Goal: Task Accomplishment & Management: Manage account settings

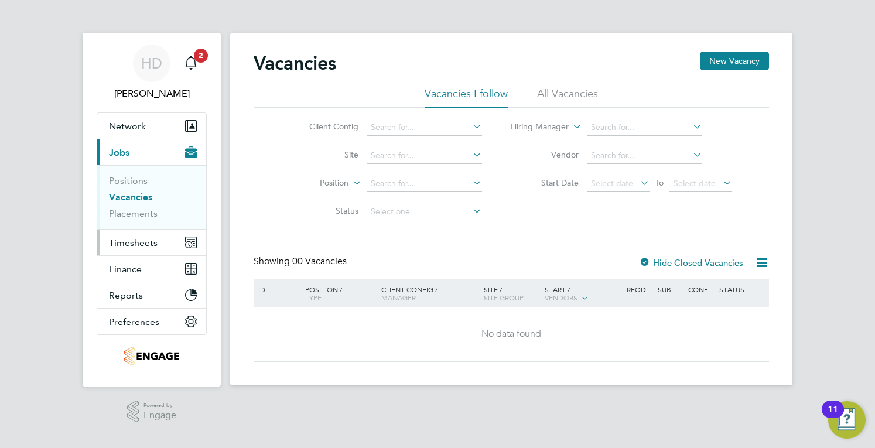
click at [140, 247] on span "Timesheets" at bounding box center [133, 242] width 49 height 11
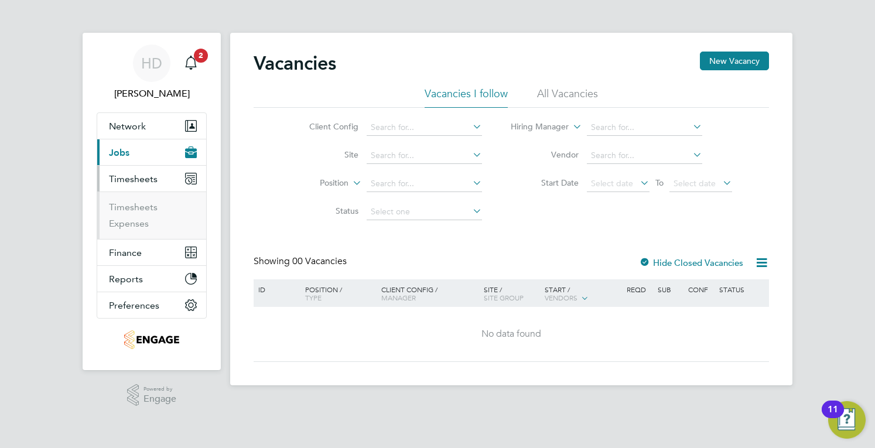
click at [143, 213] on li "Timesheets" at bounding box center [153, 209] width 88 height 16
click at [143, 211] on link "Timesheets" at bounding box center [133, 206] width 49 height 11
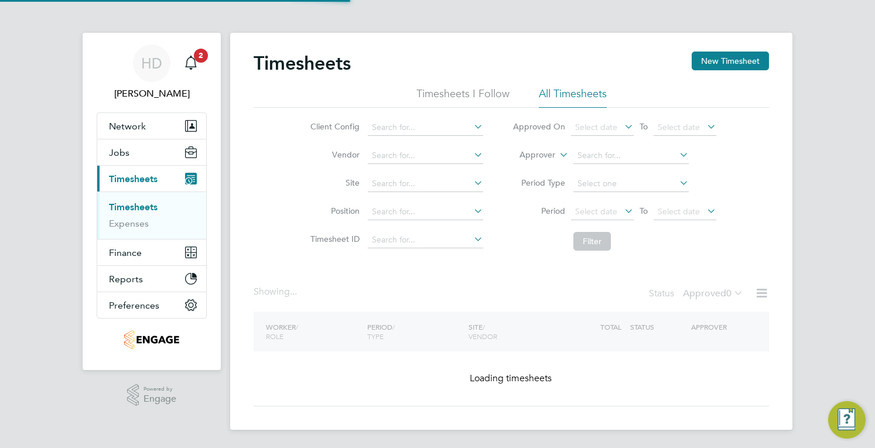
click at [143, 210] on link "Timesheets" at bounding box center [133, 206] width 49 height 11
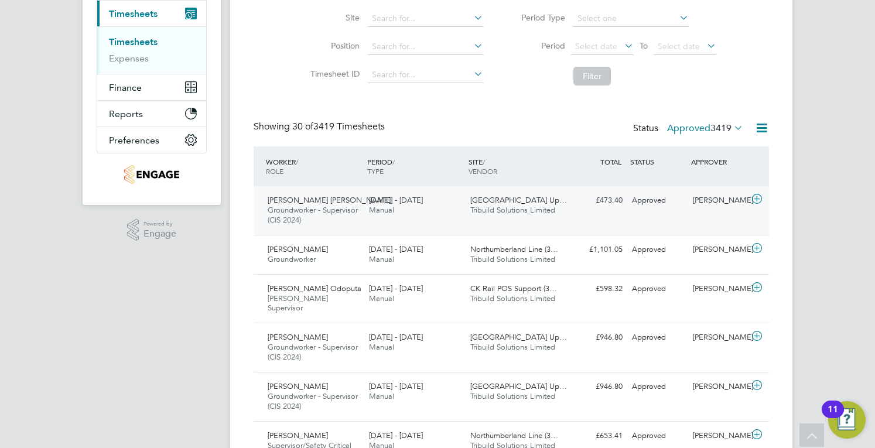
click at [591, 216] on div "[PERSON_NAME] [PERSON_NAME] Groundworker - Supervisor (CIS 2024) [DATE] - [DATE…" at bounding box center [511, 210] width 515 height 49
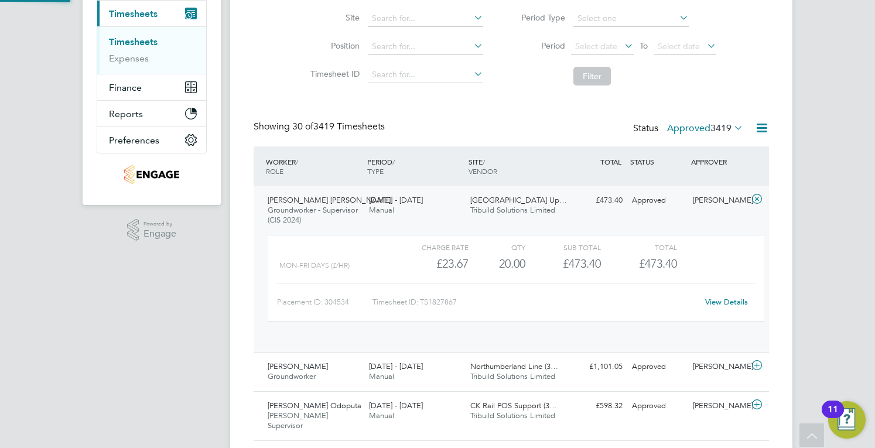
scroll to position [20, 114]
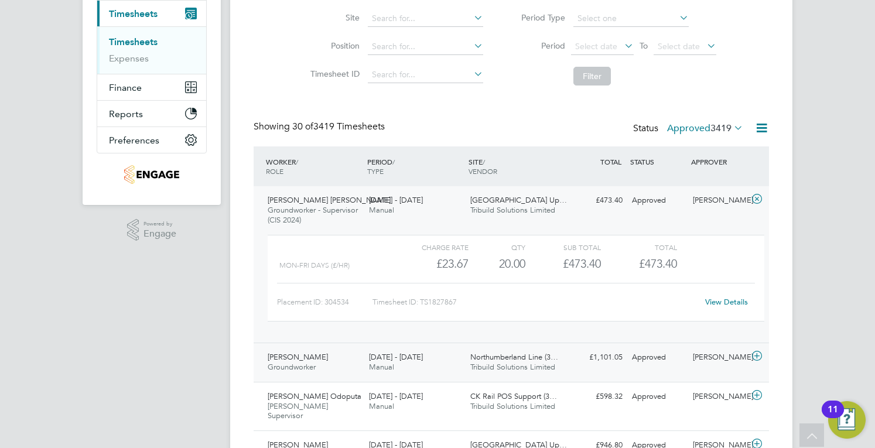
click at [350, 364] on div "[PERSON_NAME] Groundworker [DATE] - [DATE]" at bounding box center [313, 362] width 101 height 29
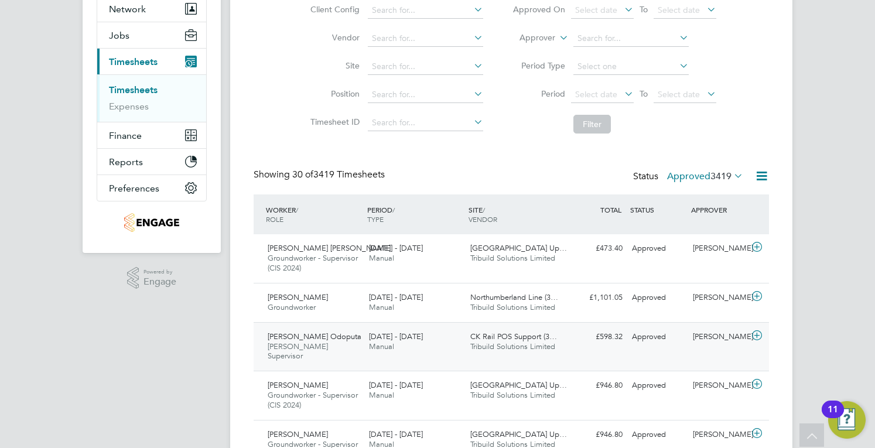
click at [341, 333] on div "Uchenna Odoputa COSS Supervisor 13 - 19 Sep 2025" at bounding box center [313, 346] width 101 height 39
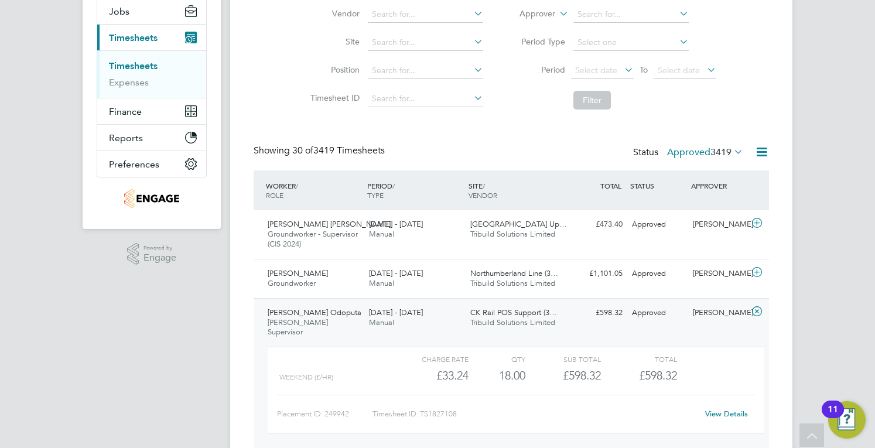
scroll to position [688, 0]
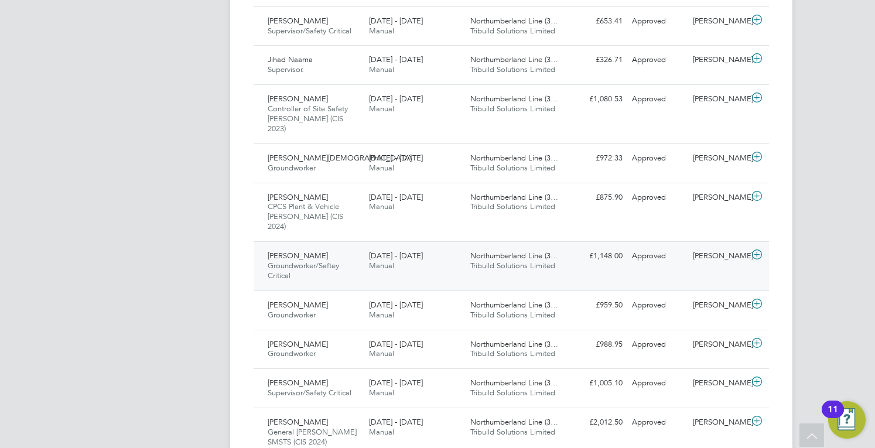
click at [466, 248] on div "Liam Hetherington Groundworker/Saftey Critical 13 - 19 Sep 2025 13 - 19 Sep 202…" at bounding box center [511, 265] width 515 height 49
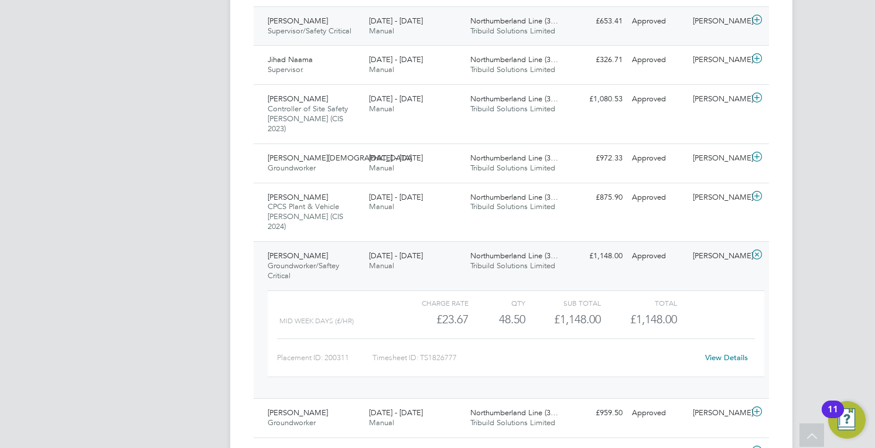
scroll to position [1087, 0]
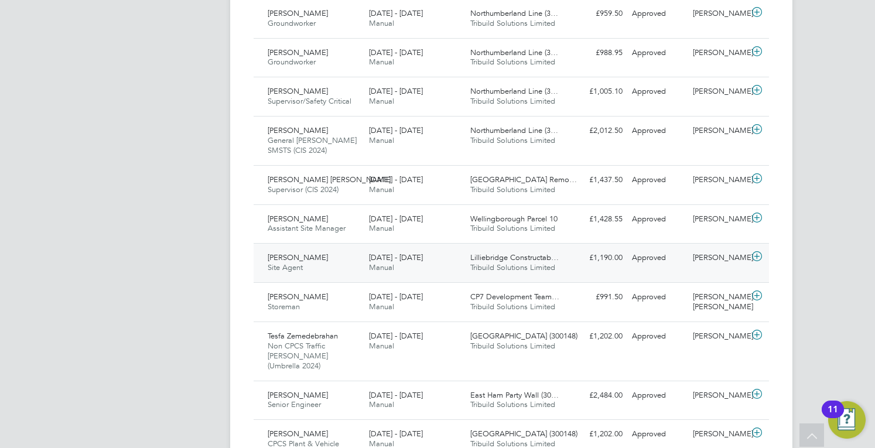
click at [435, 248] on div "13 - 19 Sep 2025 Manual" at bounding box center [414, 262] width 101 height 29
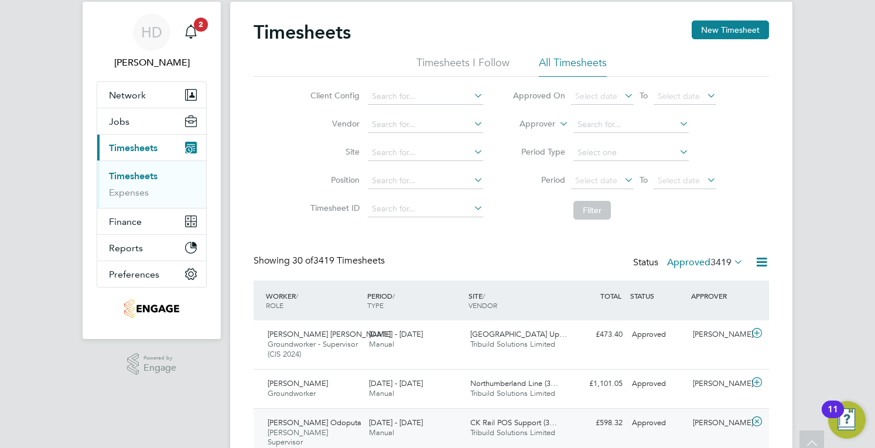
scroll to position [0, 0]
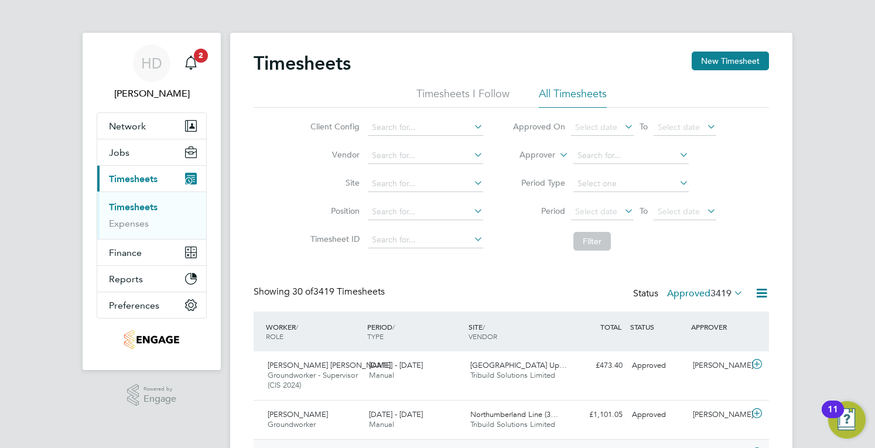
click at [714, 306] on div "Showing 30 of 3419 Timesheets Status Approved 3419" at bounding box center [511, 299] width 515 height 26
click at [713, 296] on span "3419" at bounding box center [720, 294] width 21 height 12
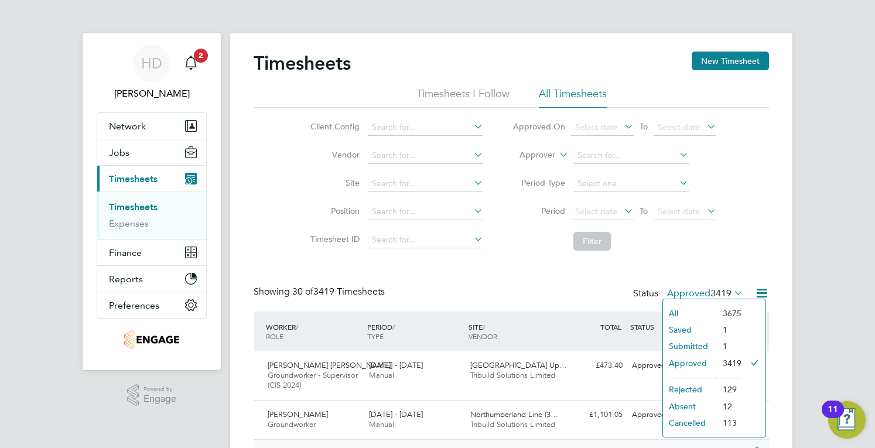
click at [691, 348] on li "Submitted" at bounding box center [690, 346] width 54 height 16
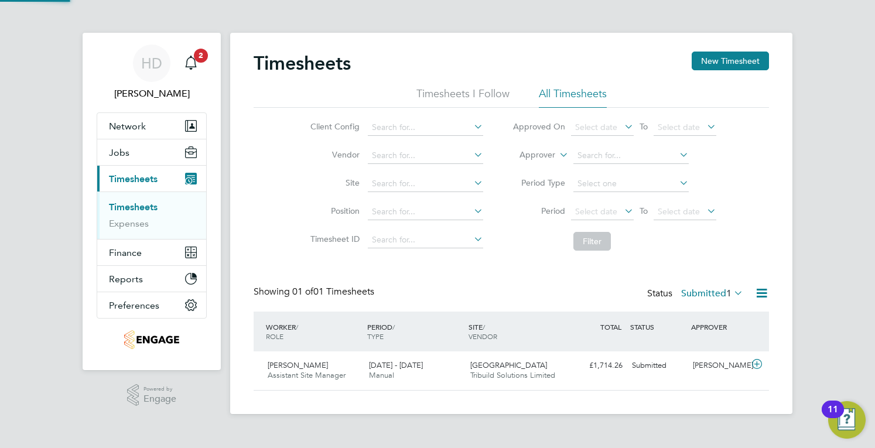
scroll to position [29, 101]
click at [693, 303] on div "Showing 01 of 01 Timesheets Status Submitted 1" at bounding box center [511, 299] width 515 height 26
click at [702, 288] on label "Submitted 1" at bounding box center [712, 294] width 62 height 12
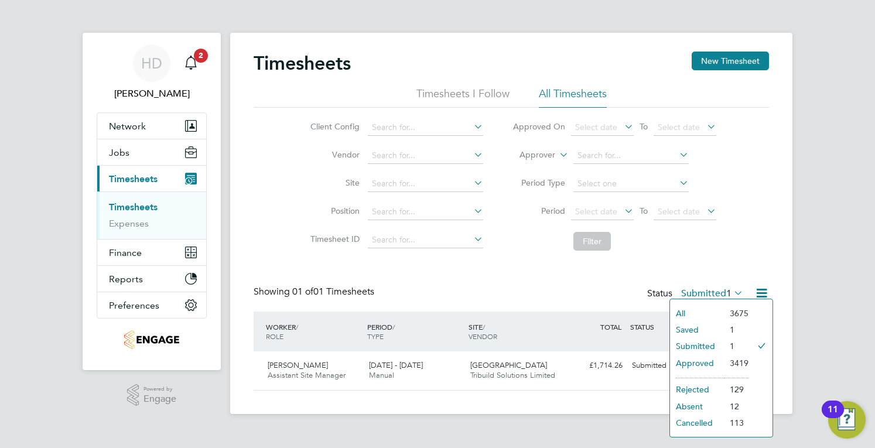
click at [699, 324] on li "Saved" at bounding box center [697, 330] width 54 height 16
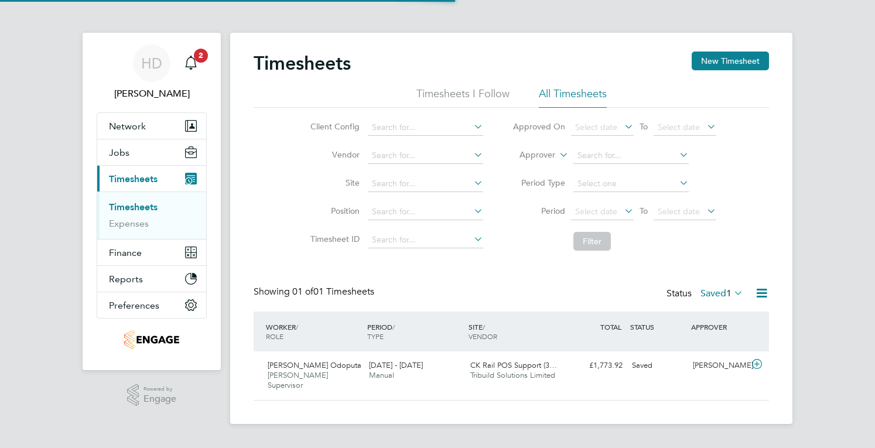
scroll to position [29, 101]
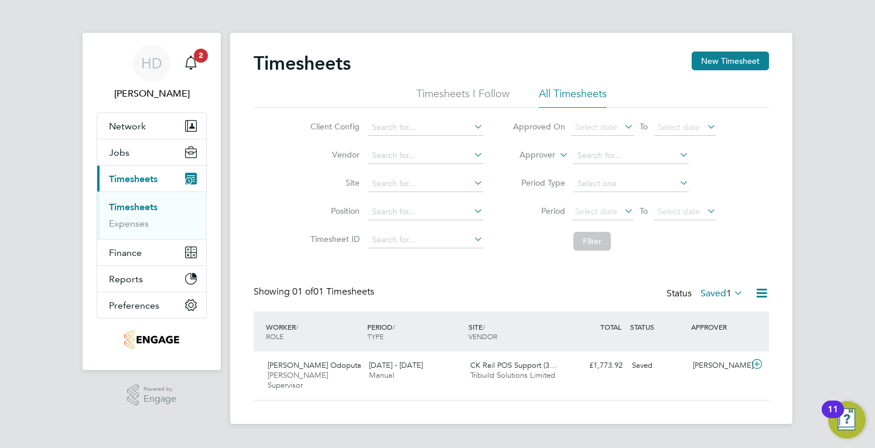
click at [727, 288] on span "1" at bounding box center [728, 294] width 5 height 12
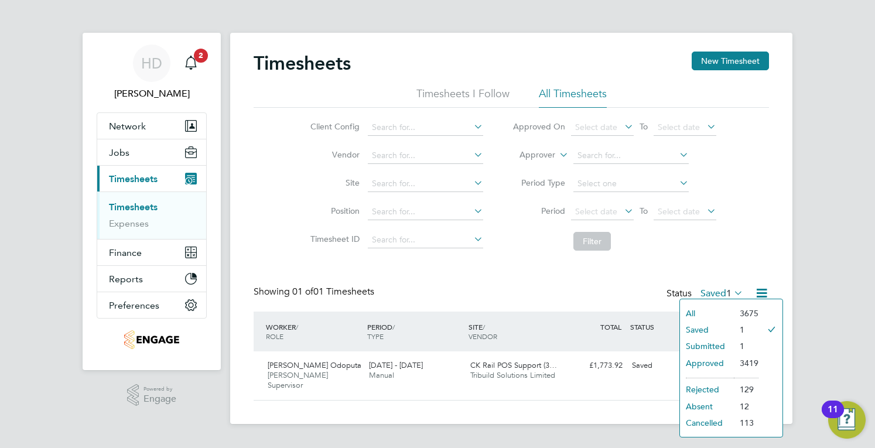
click at [705, 363] on li "Approved" at bounding box center [707, 363] width 54 height 16
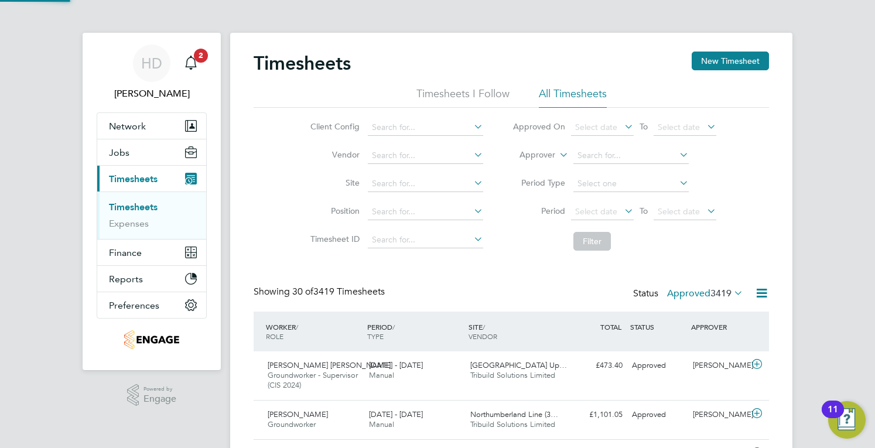
scroll to position [0, 0]
click at [723, 300] on div "Status Approved 3419" at bounding box center [689, 294] width 112 height 16
click at [750, 289] on div at bounding box center [757, 293] width 23 height 15
click at [761, 303] on div "Showing 30 of 3419 Timesheets Status Approved 3419" at bounding box center [511, 299] width 515 height 26
click at [759, 292] on icon at bounding box center [761, 293] width 15 height 15
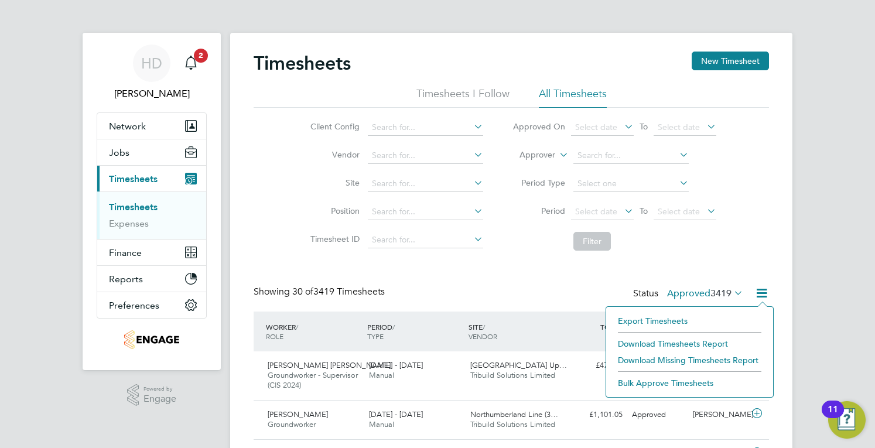
click at [718, 290] on span "3419" at bounding box center [720, 294] width 21 height 12
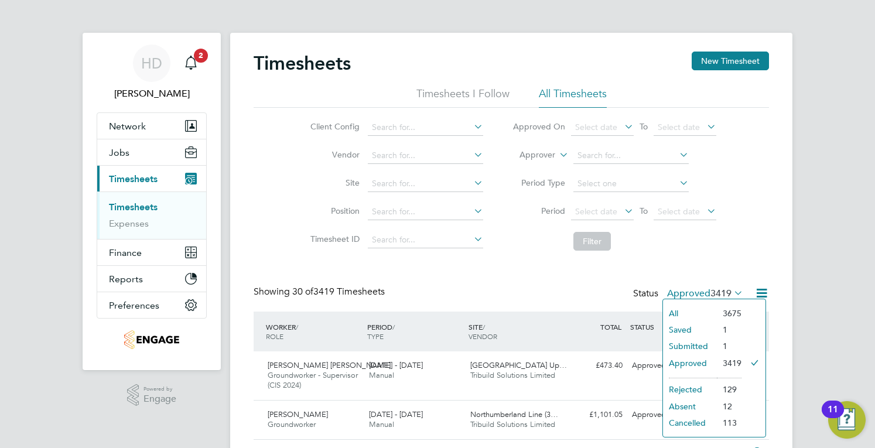
click at [702, 340] on li "Submitted" at bounding box center [690, 346] width 54 height 16
